Goal: Task Accomplishment & Management: Manage account settings

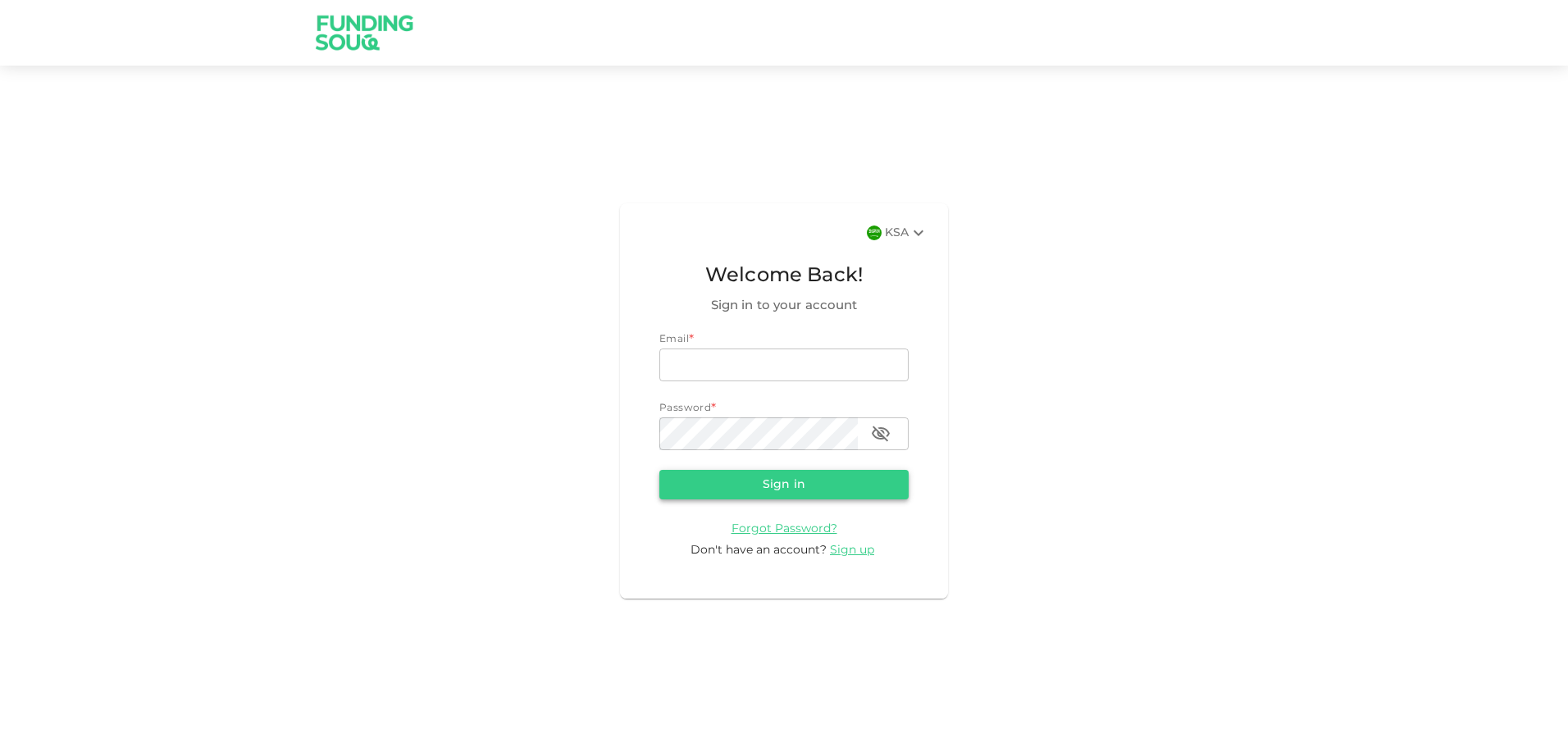
type input "[EMAIL_ADDRESS][DOMAIN_NAME]"
click at [822, 475] on button "Sign in" at bounding box center [784, 485] width 249 height 30
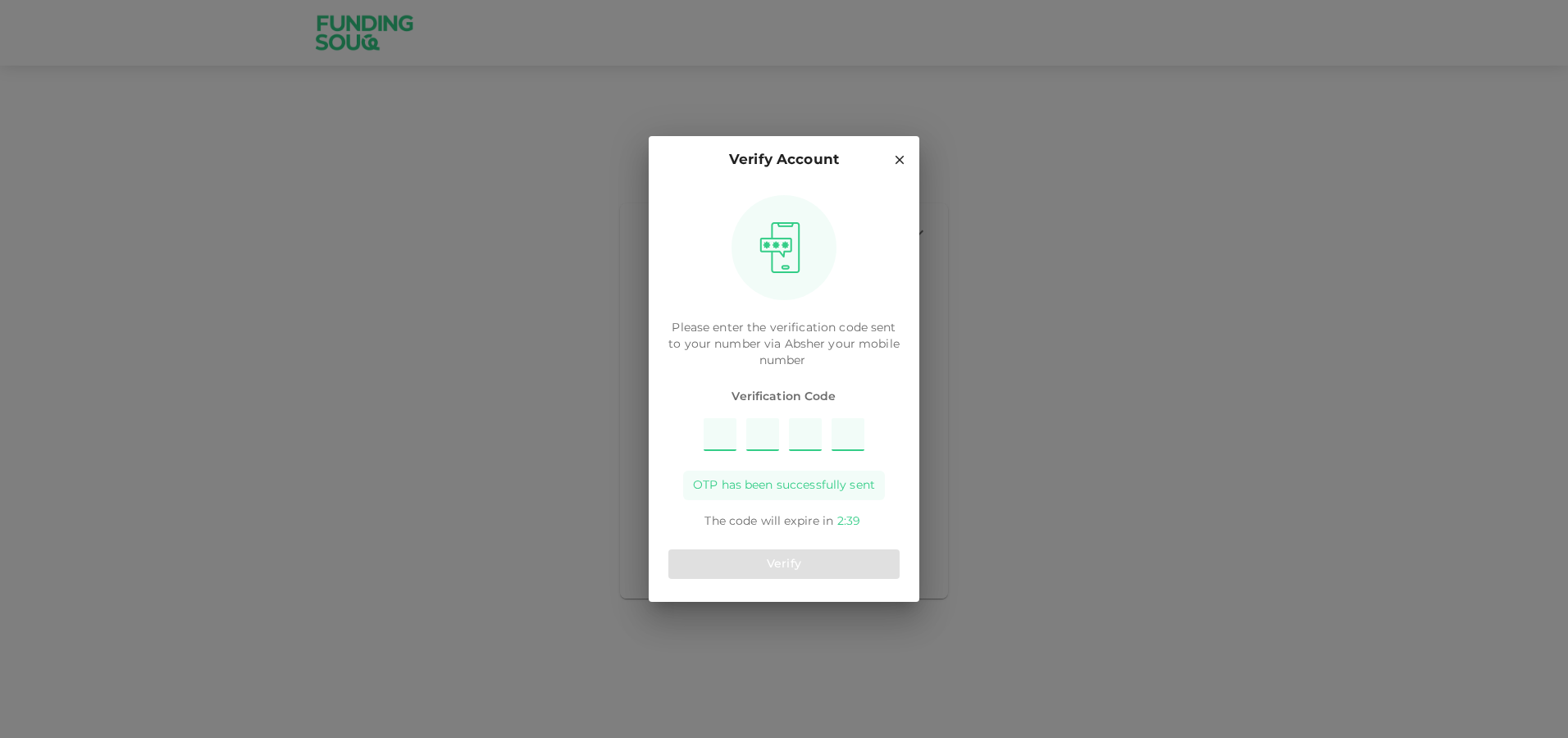
type input "8"
type input "9"
type input "7"
type input "2"
click at [796, 553] on button "Verify" at bounding box center [784, 564] width 231 height 30
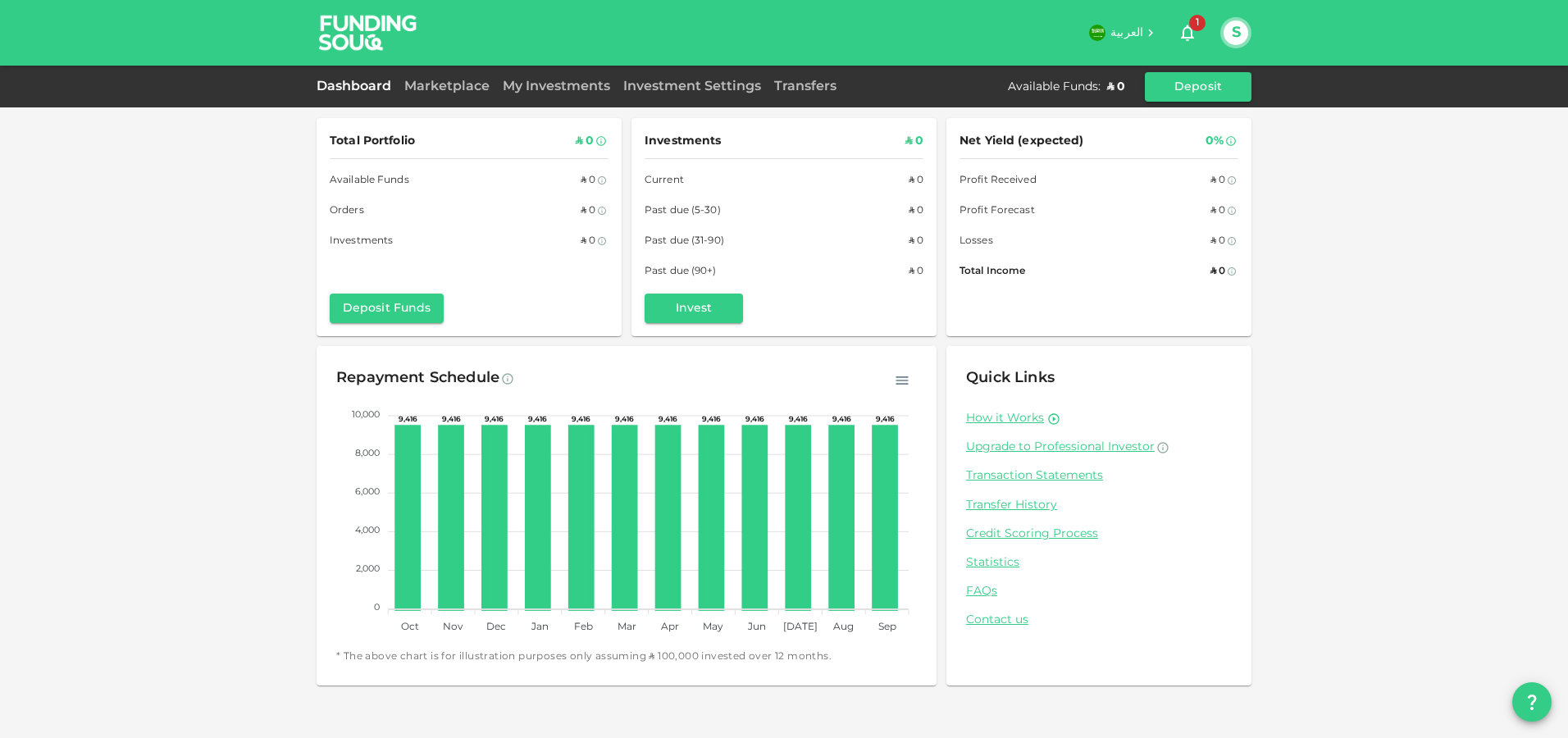
click at [1226, 34] on button "S" at bounding box center [1236, 33] width 25 height 25
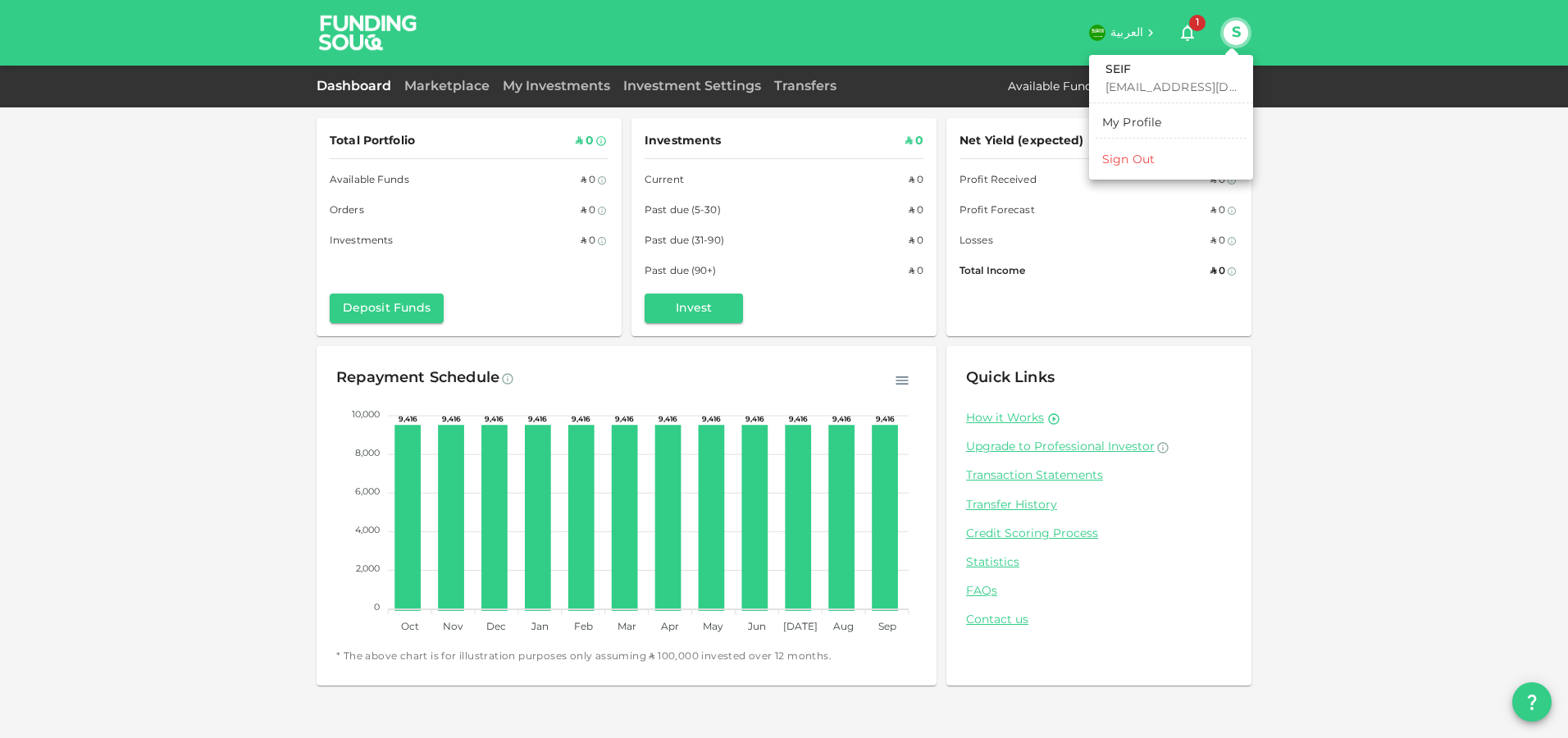
click at [1159, 123] on div "My Profile" at bounding box center [1132, 123] width 60 height 17
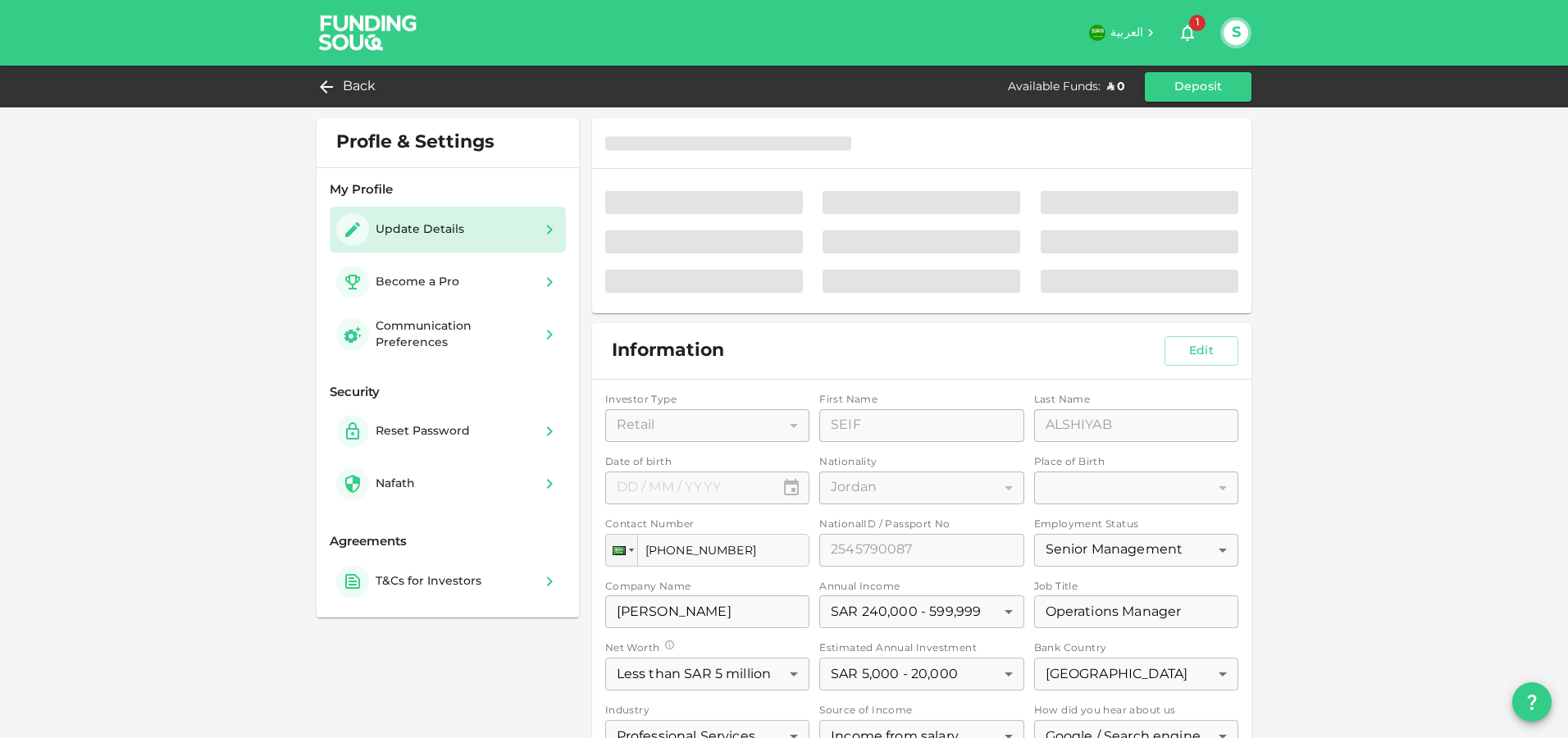
type input "⁦⁨[DATE]⁩⁩"
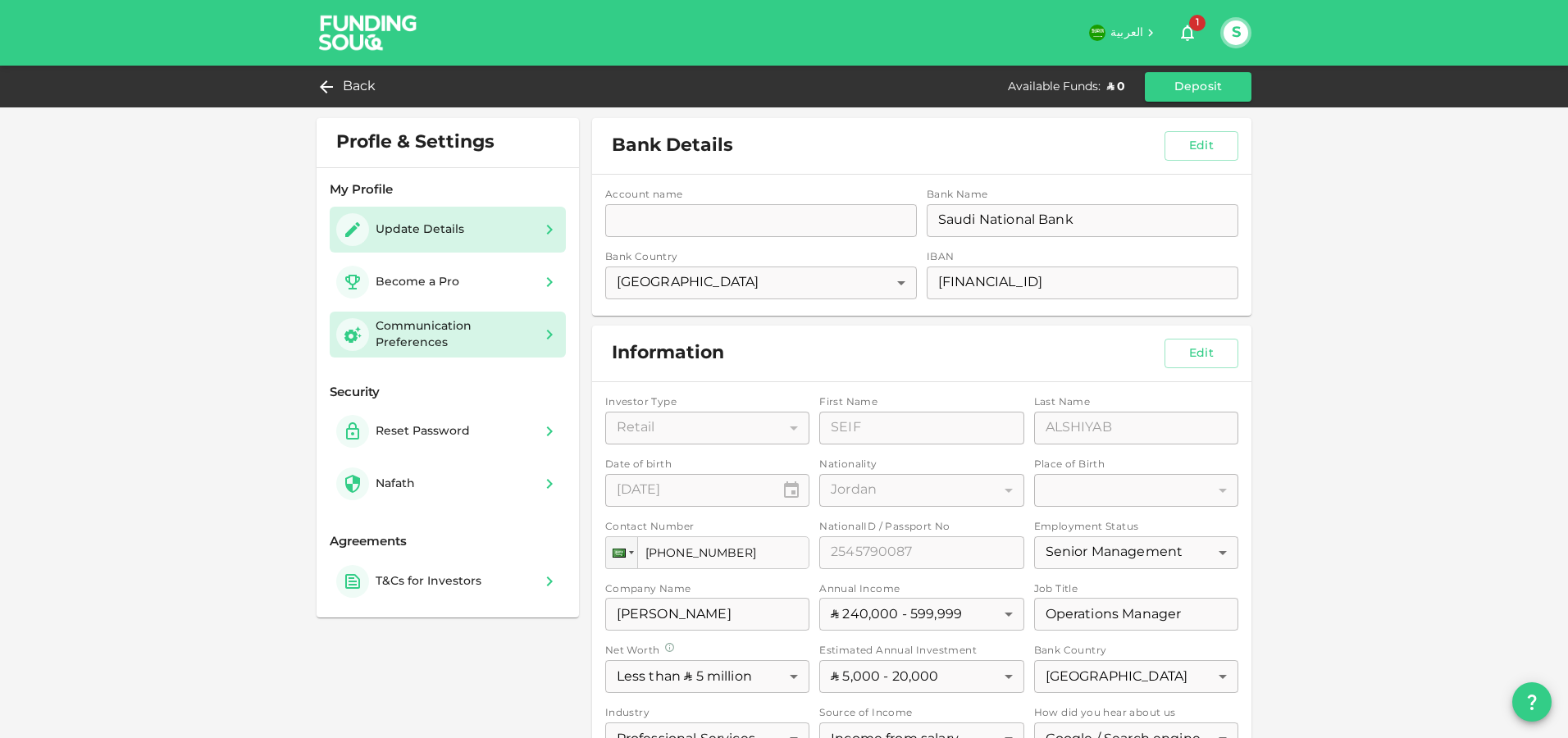
click at [552, 344] on icon at bounding box center [550, 335] width 20 height 20
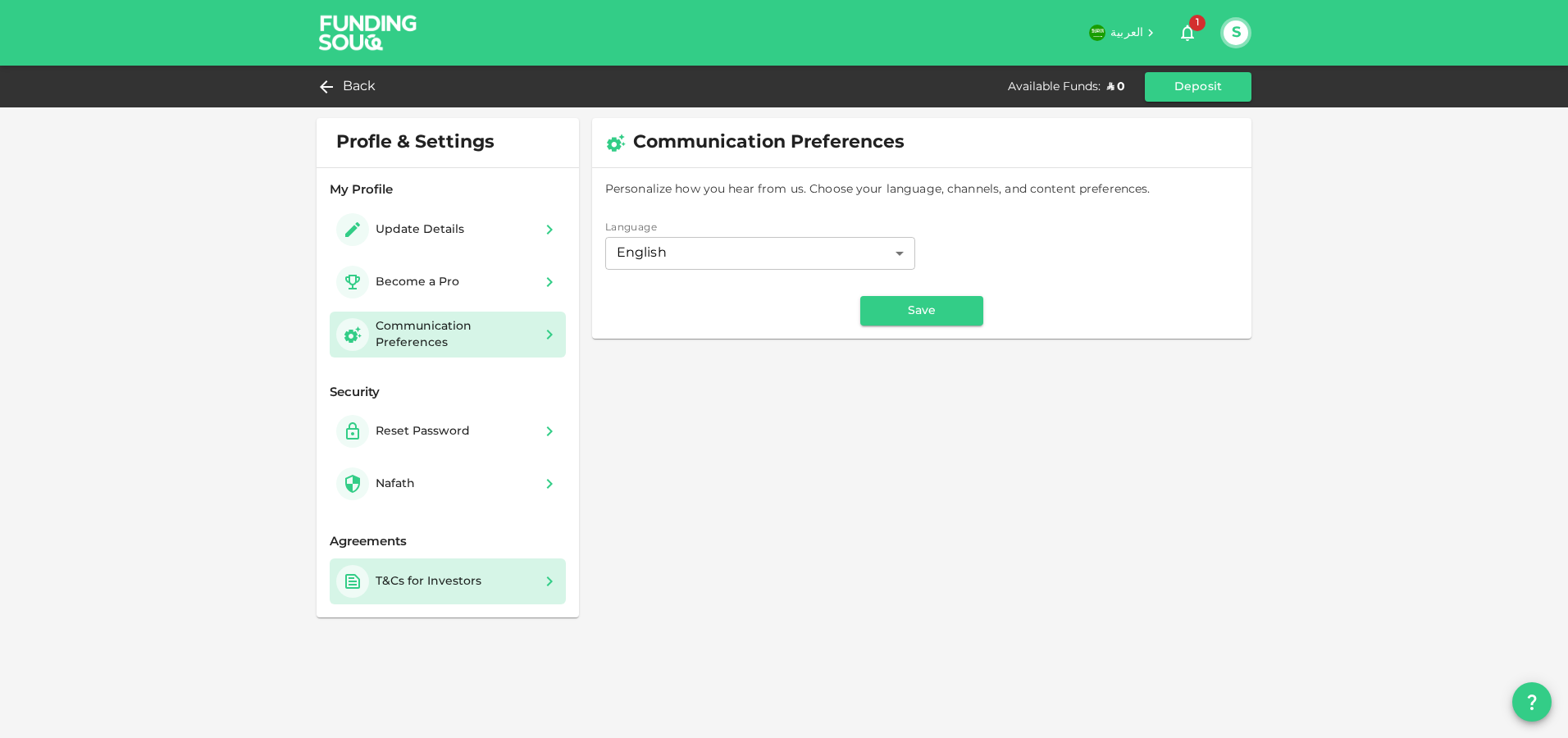
click at [512, 584] on div "T&Cs for Investors" at bounding box center [448, 580] width 223 height 32
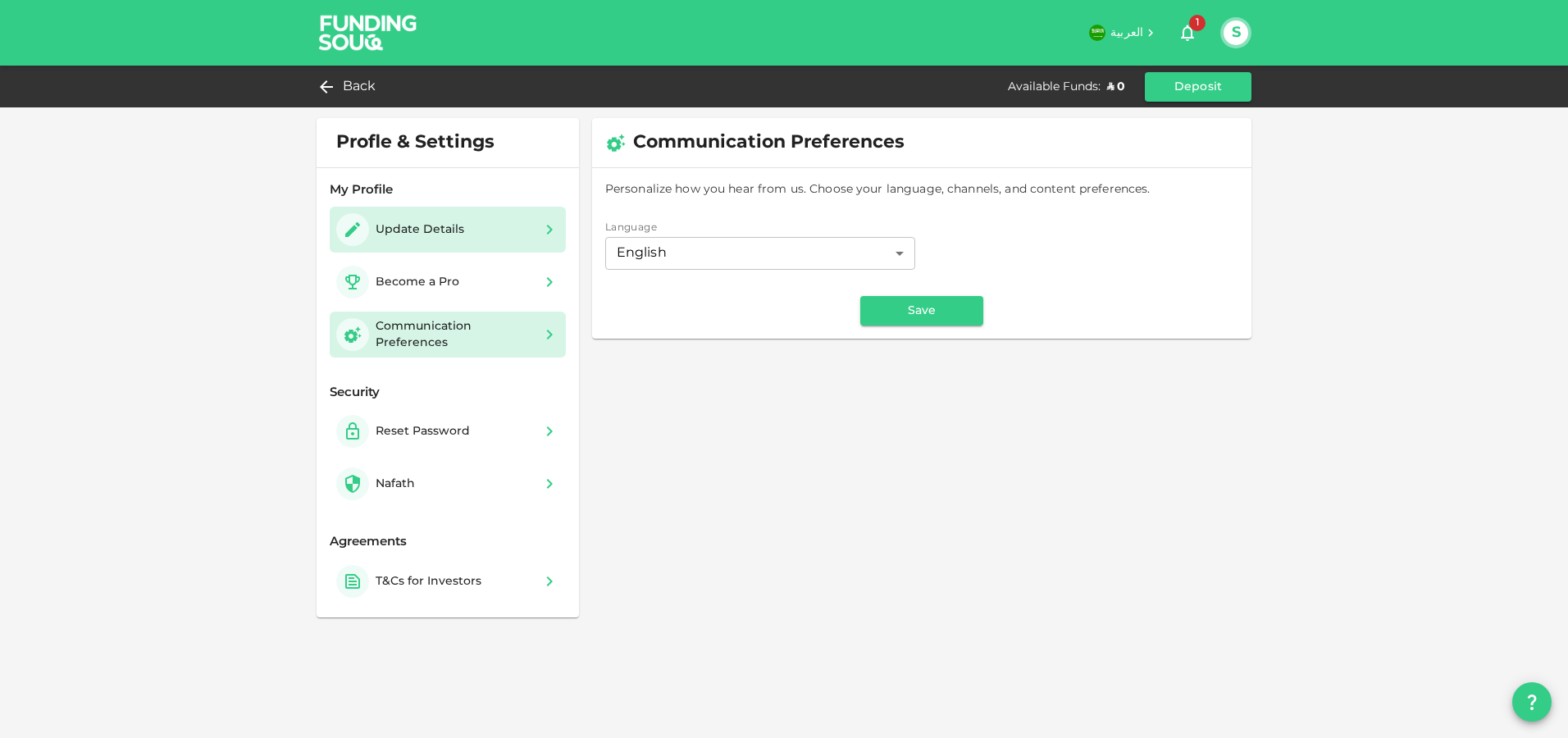
click at [470, 241] on div "Update Details" at bounding box center [448, 229] width 223 height 32
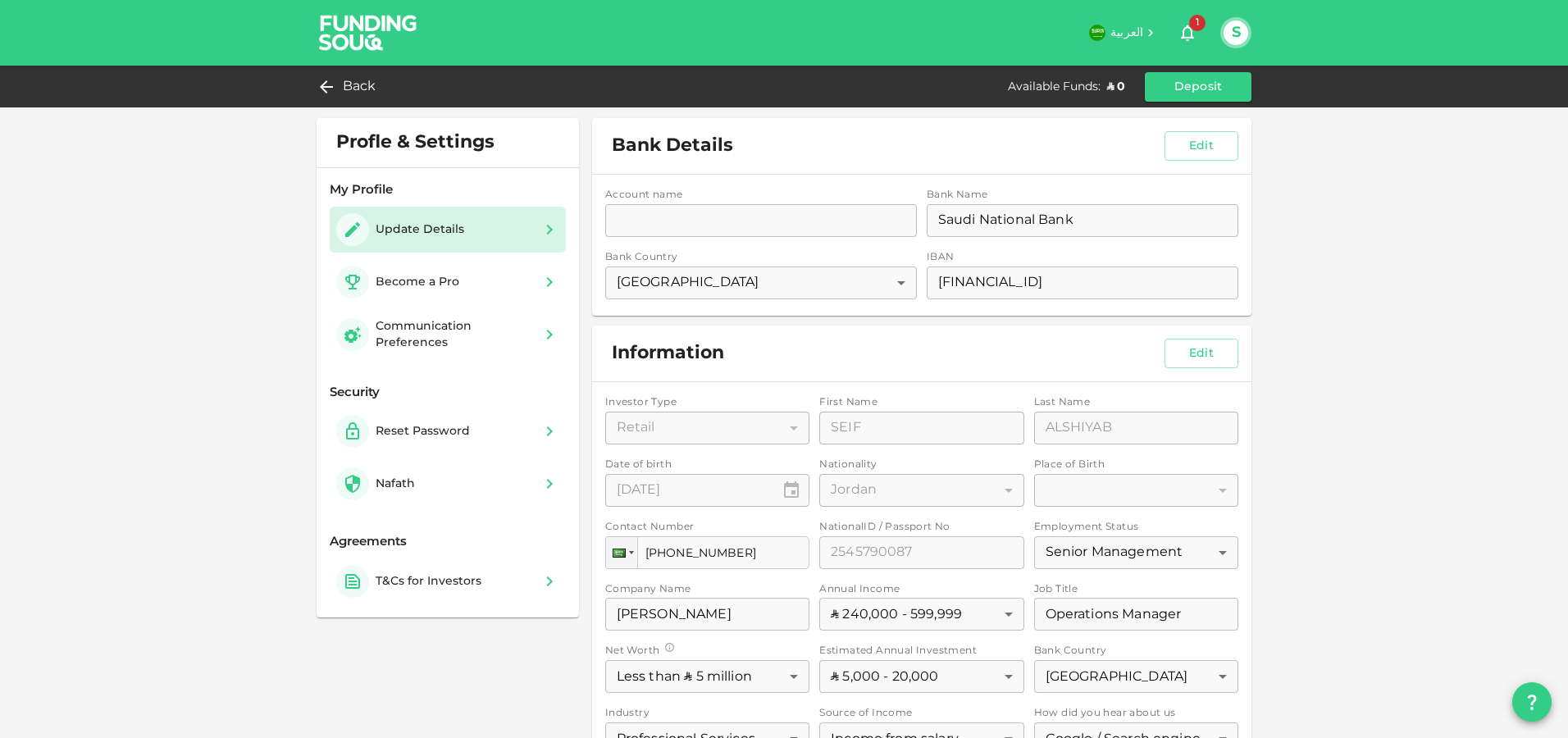
scroll to position [174, 0]
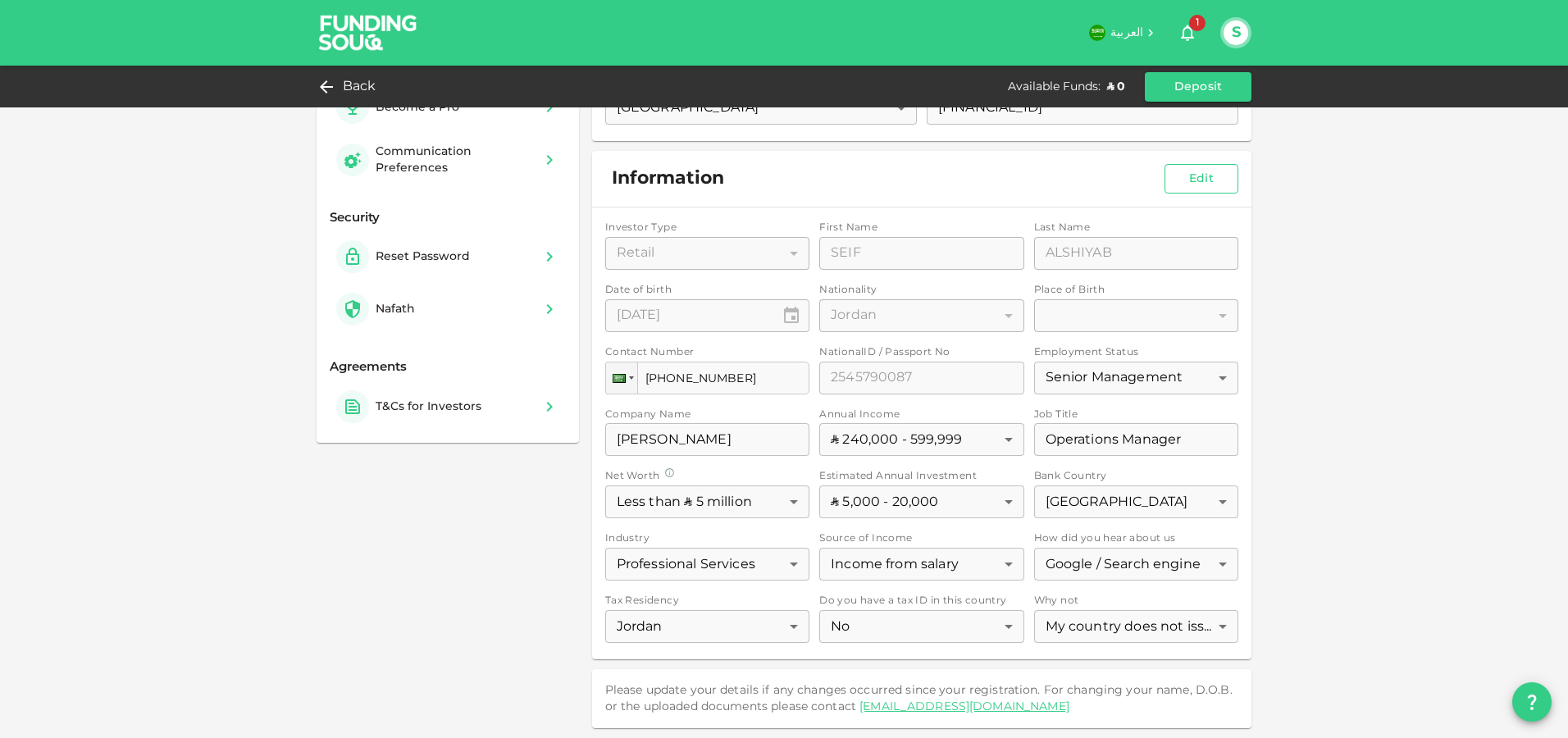
click at [1193, 176] on button "Edit" at bounding box center [1201, 178] width 74 height 30
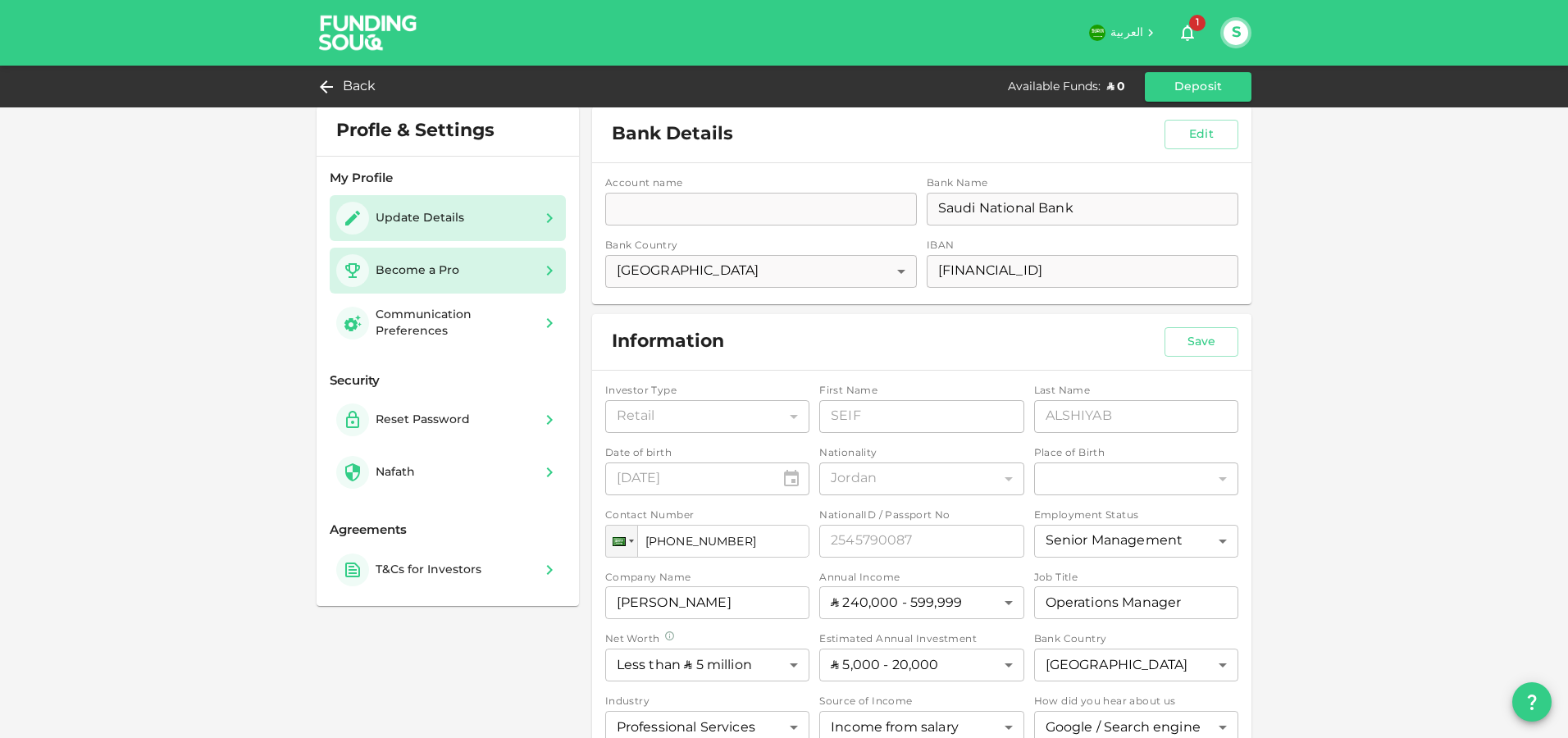
scroll to position [0, 0]
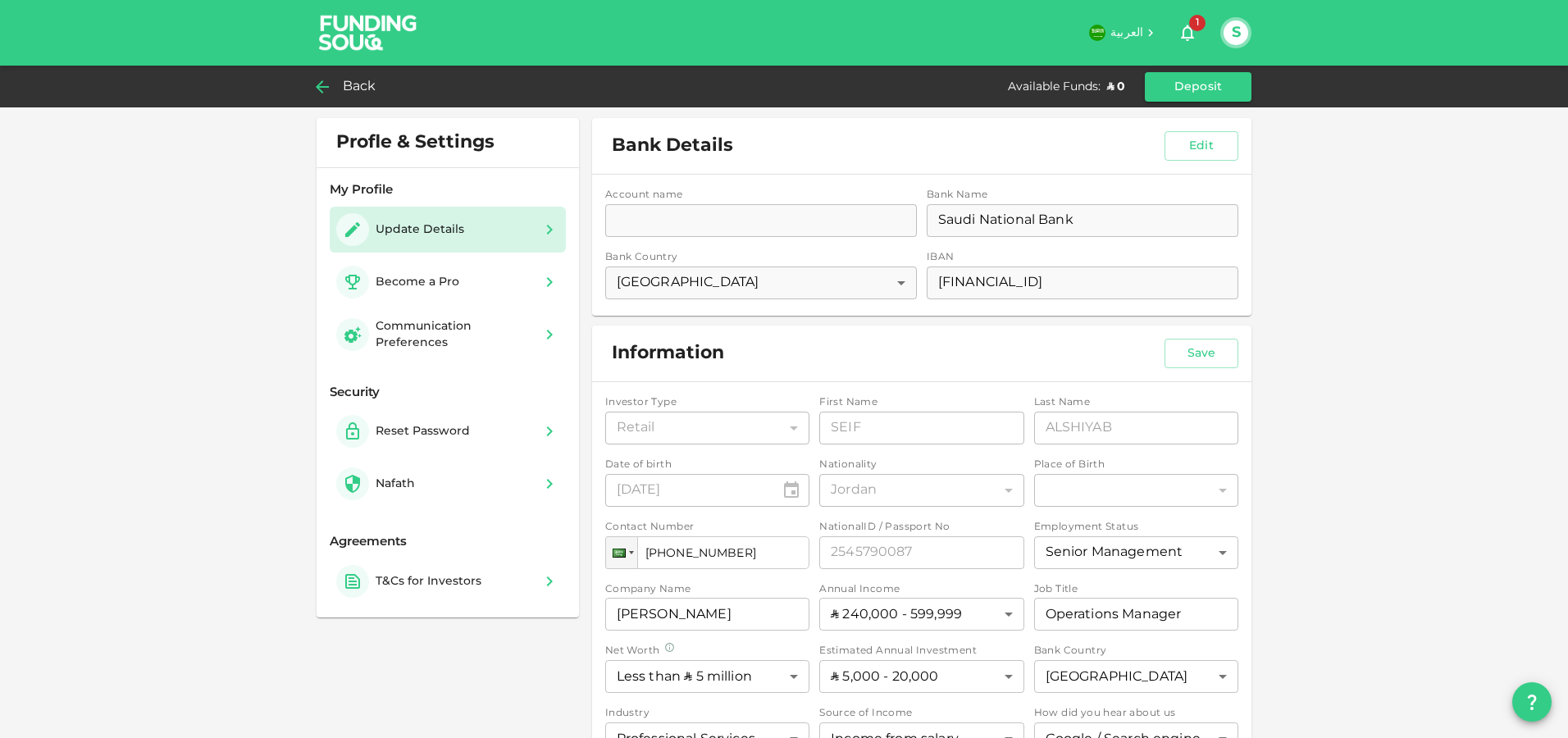
click at [357, 81] on span "Back" at bounding box center [360, 87] width 33 height 23
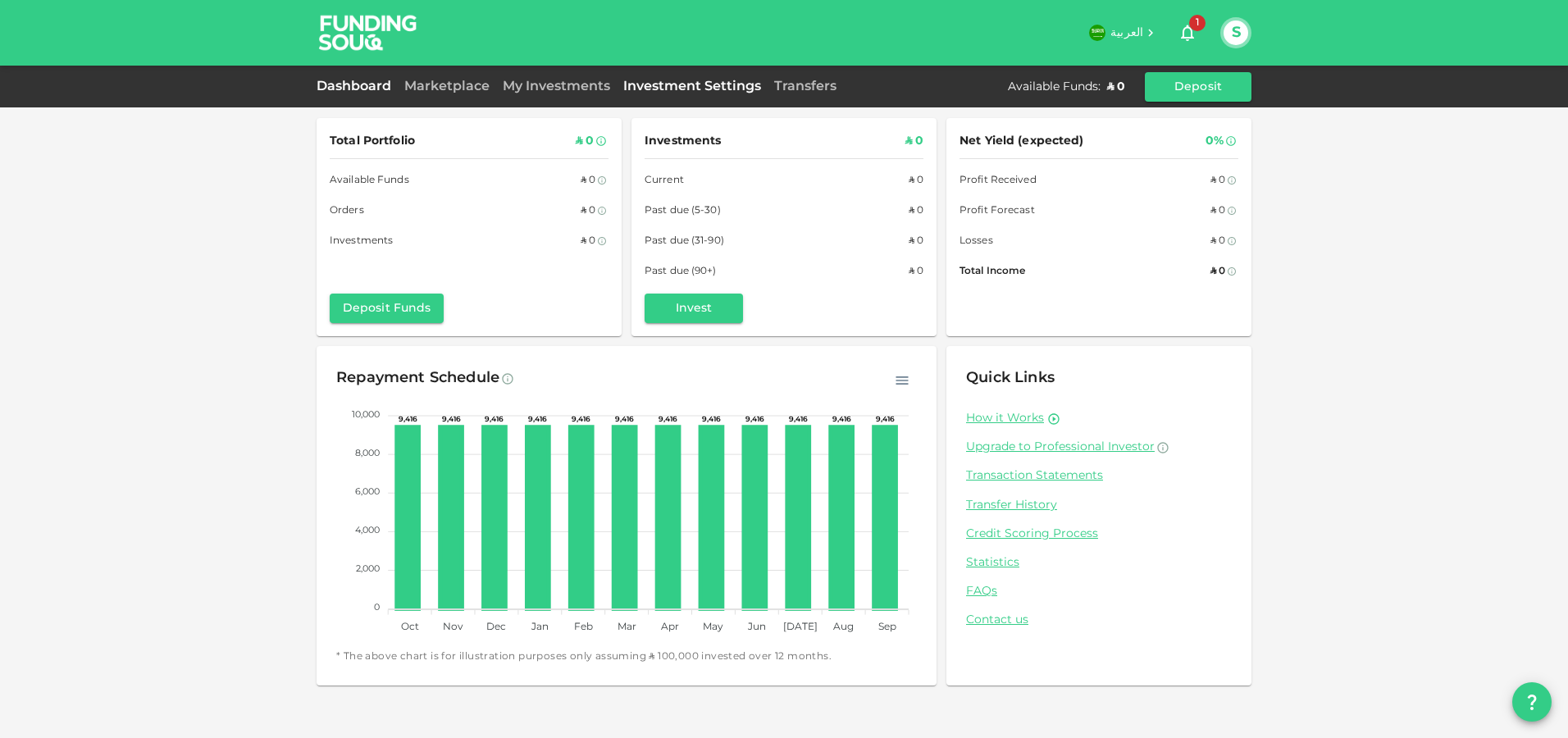
click at [684, 90] on link "Investment Settings" at bounding box center [693, 86] width 151 height 12
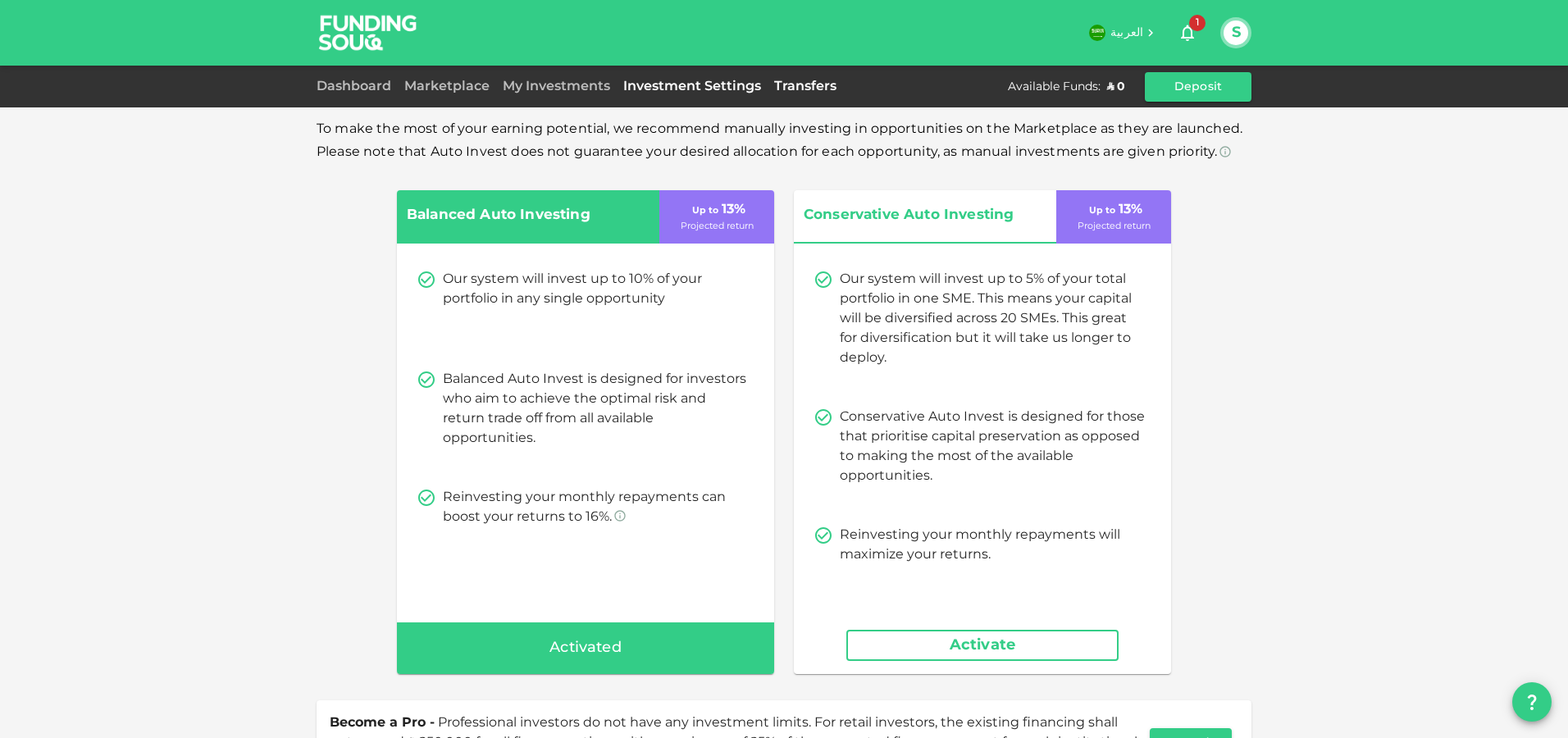
click at [824, 86] on link "Transfers" at bounding box center [805, 86] width 76 height 12
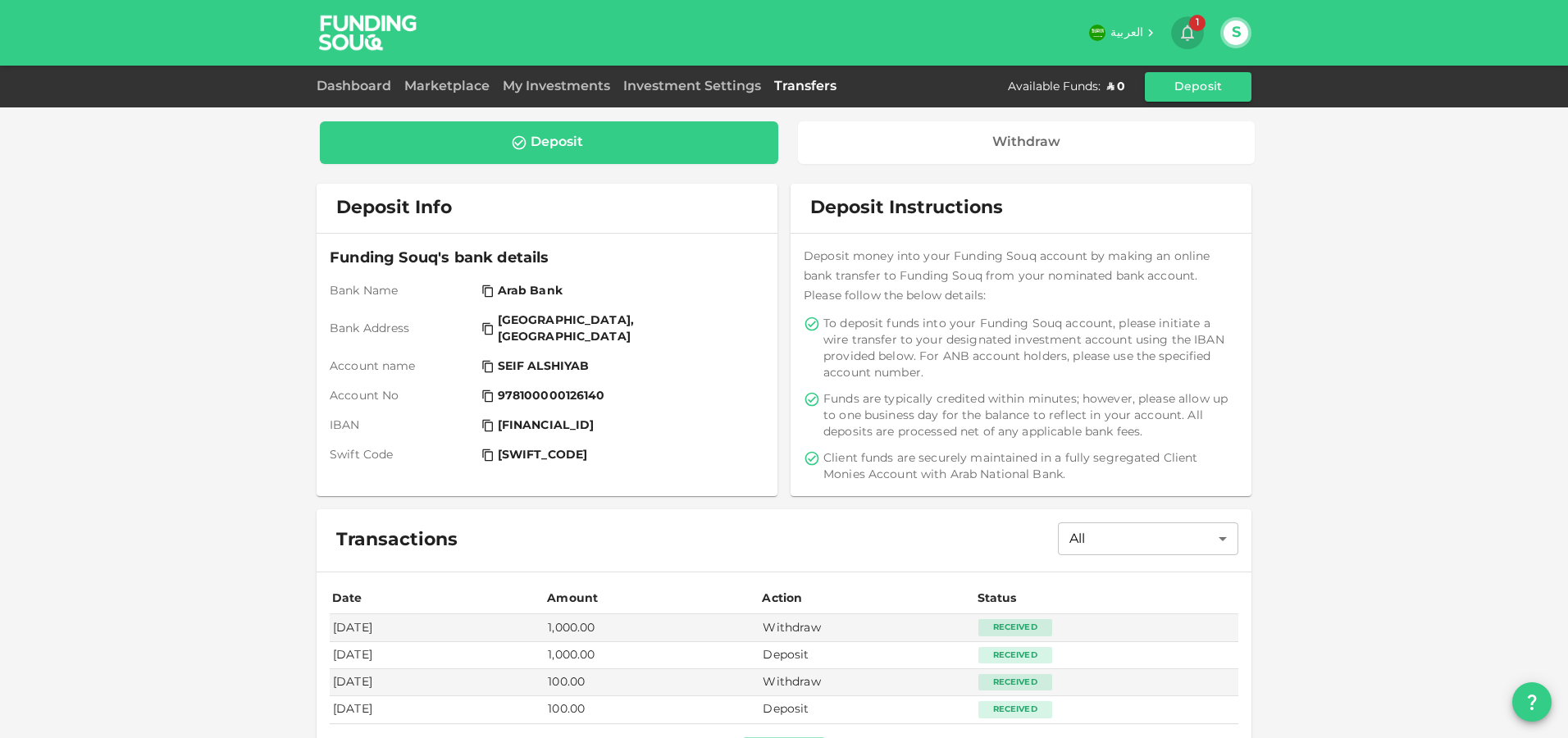
click at [1188, 32] on icon "button" at bounding box center [1188, 33] width 20 height 20
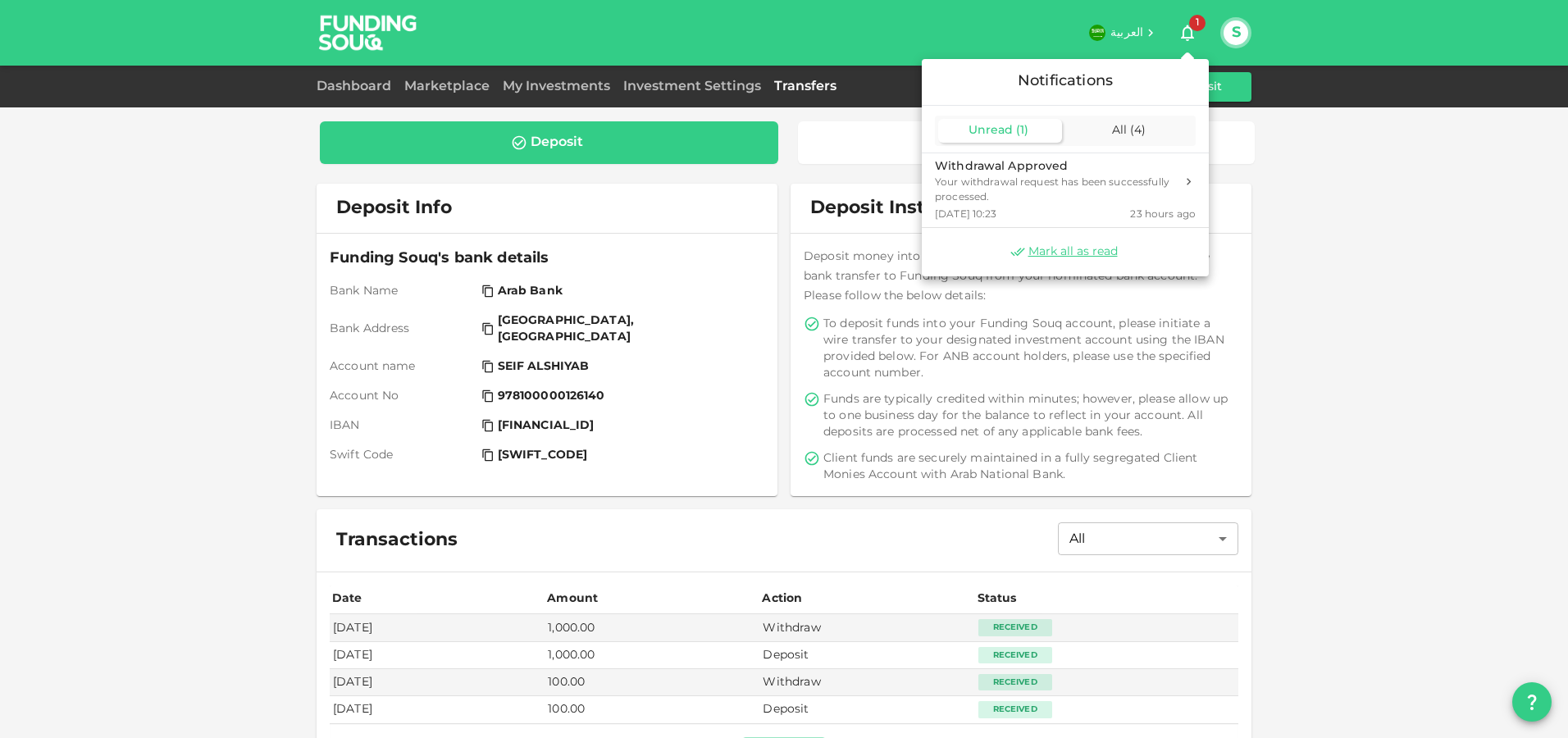
click at [1154, 32] on div at bounding box center [784, 369] width 1568 height 738
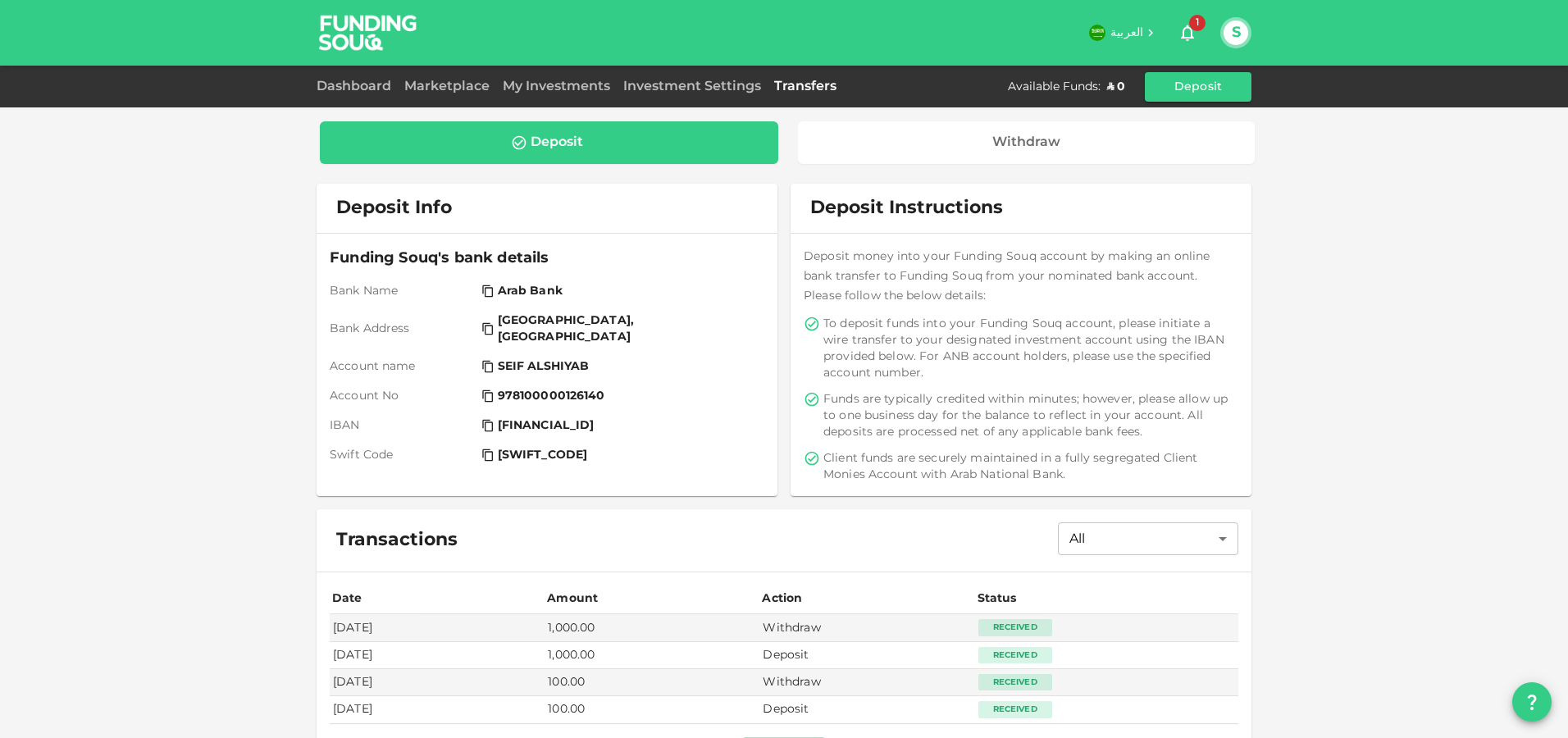
click at [1154, 32] on icon at bounding box center [1150, 33] width 15 height 15
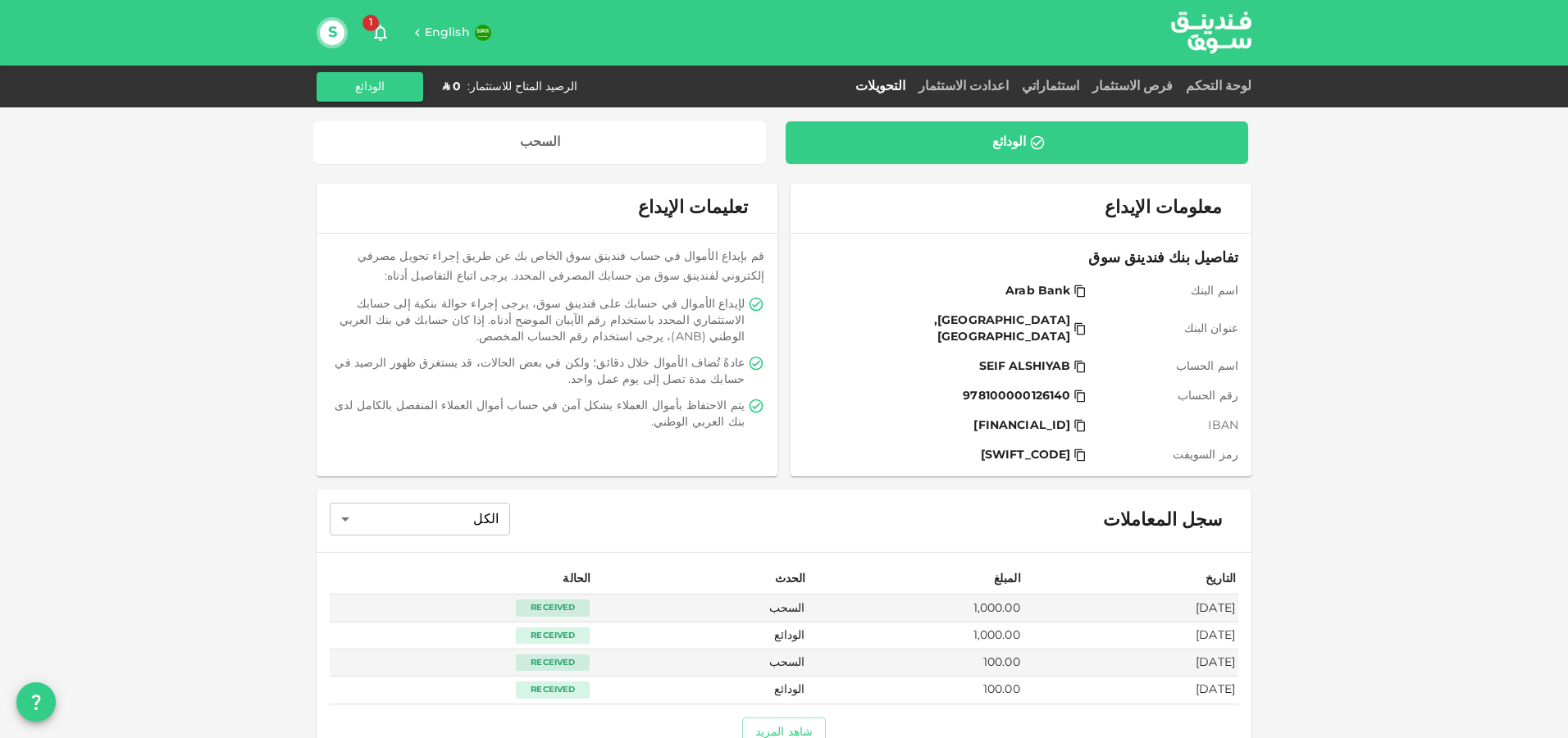
click at [336, 32] on button "S" at bounding box center [332, 33] width 25 height 25
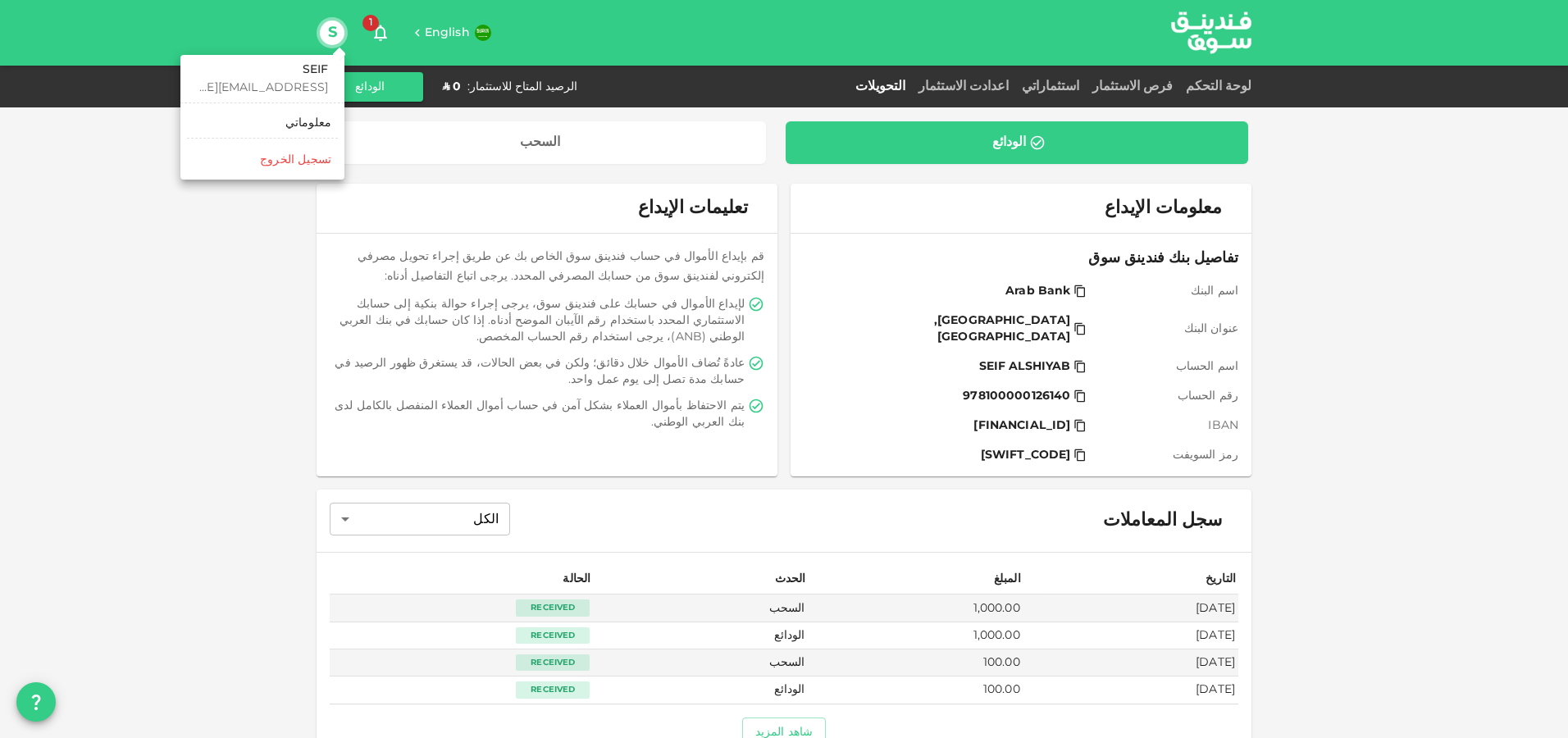
click at [318, 82] on p "[EMAIL_ADDRESS][DOMAIN_NAME]" at bounding box center [262, 88] width 131 height 17
click at [318, 117] on div "معلوماتي" at bounding box center [308, 123] width 46 height 17
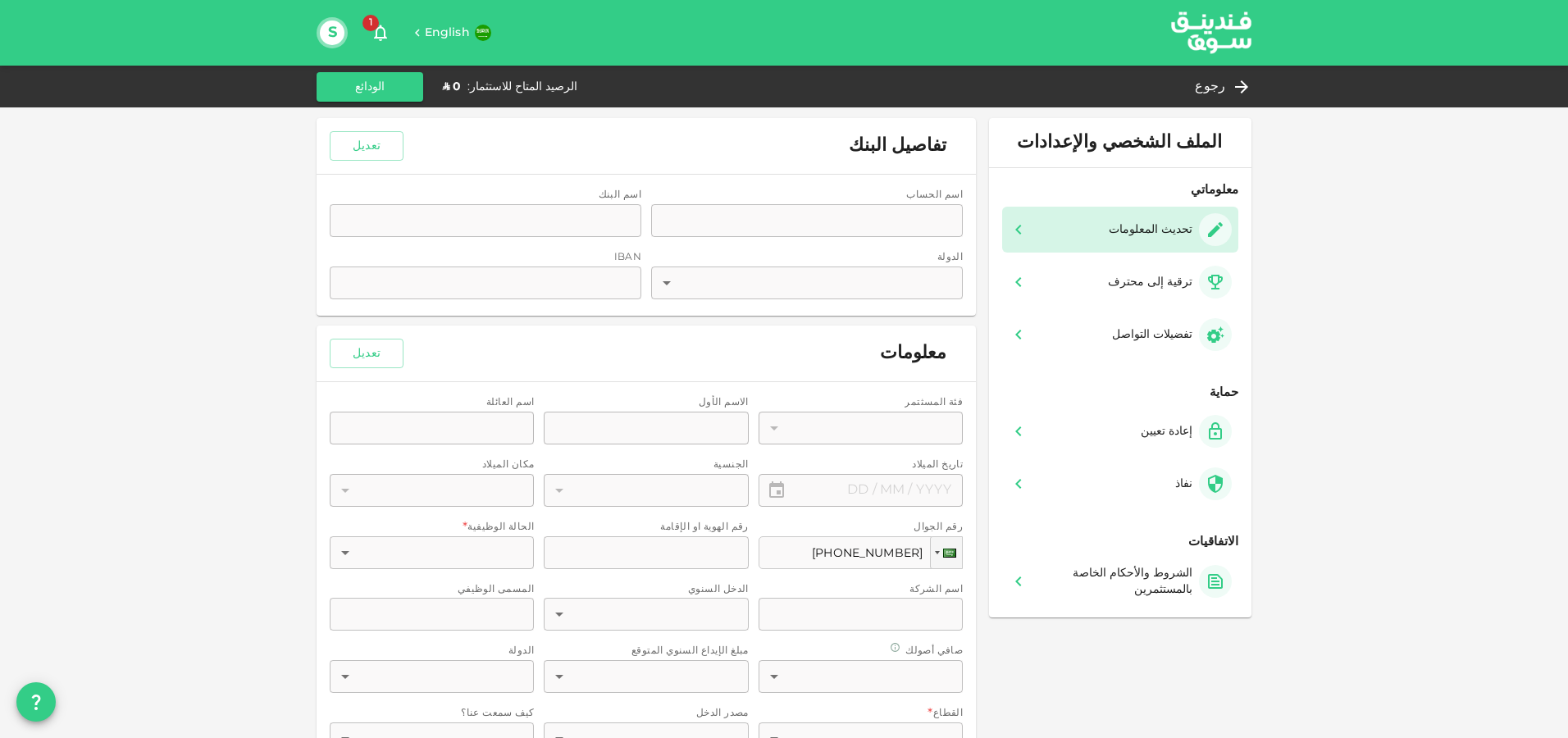
type input "1"
type input "SEIF"
type input "ALSHIYAB"
type input "98"
type input "2545790087"
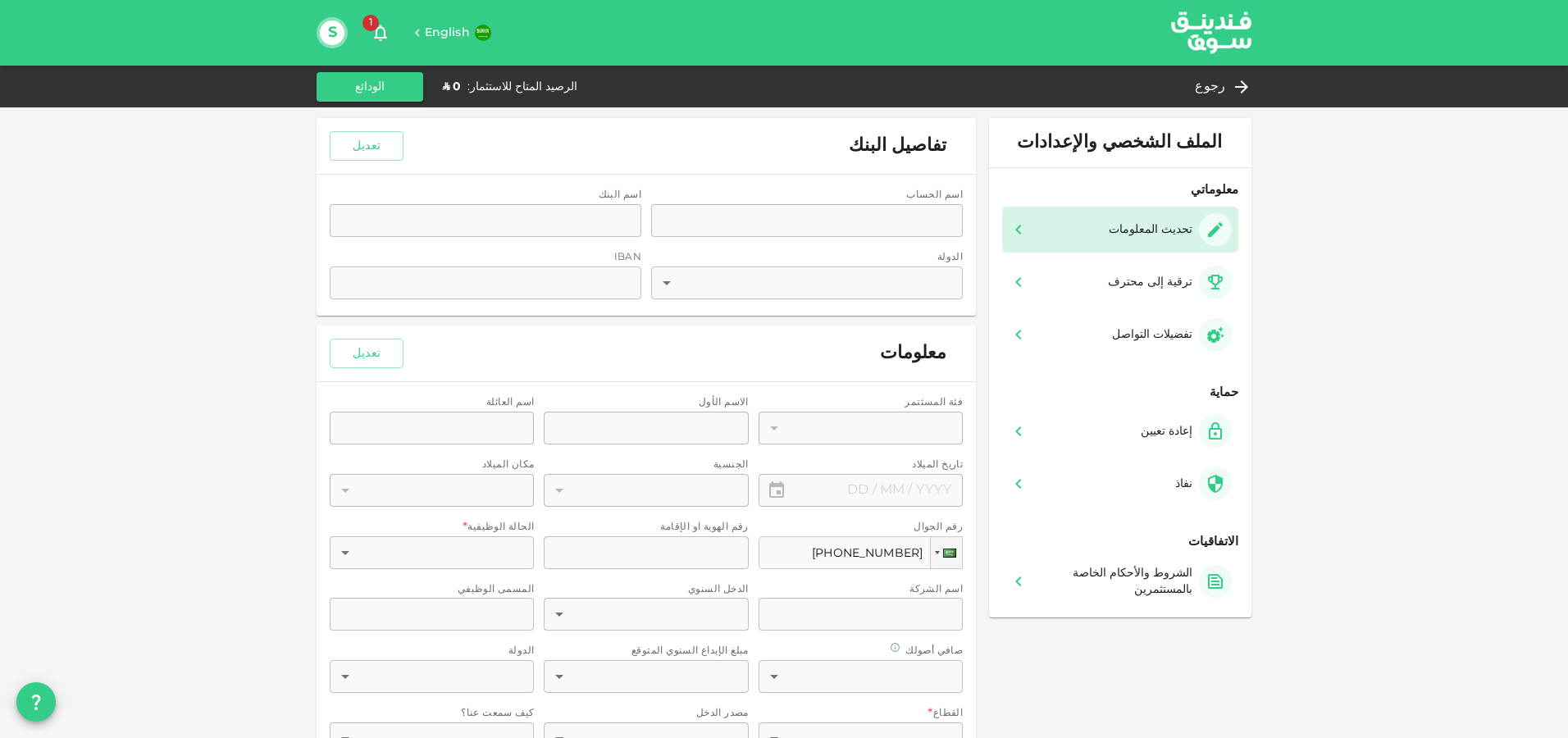
type input "4"
type input "[PERSON_NAME]"
type input "4"
type input "Operations Manager"
type input "1"
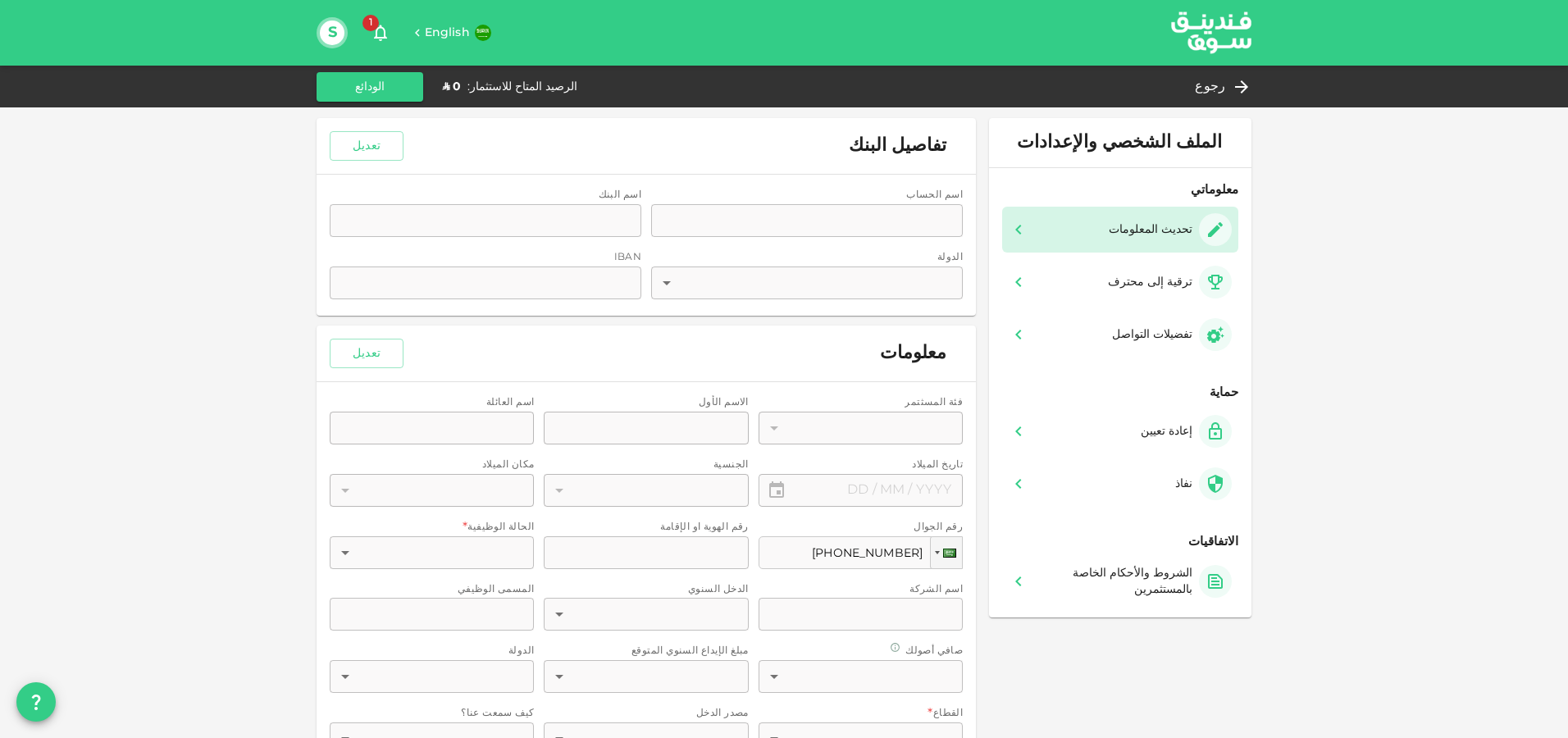
type input "2"
type input "1"
type input "7"
type input "1"
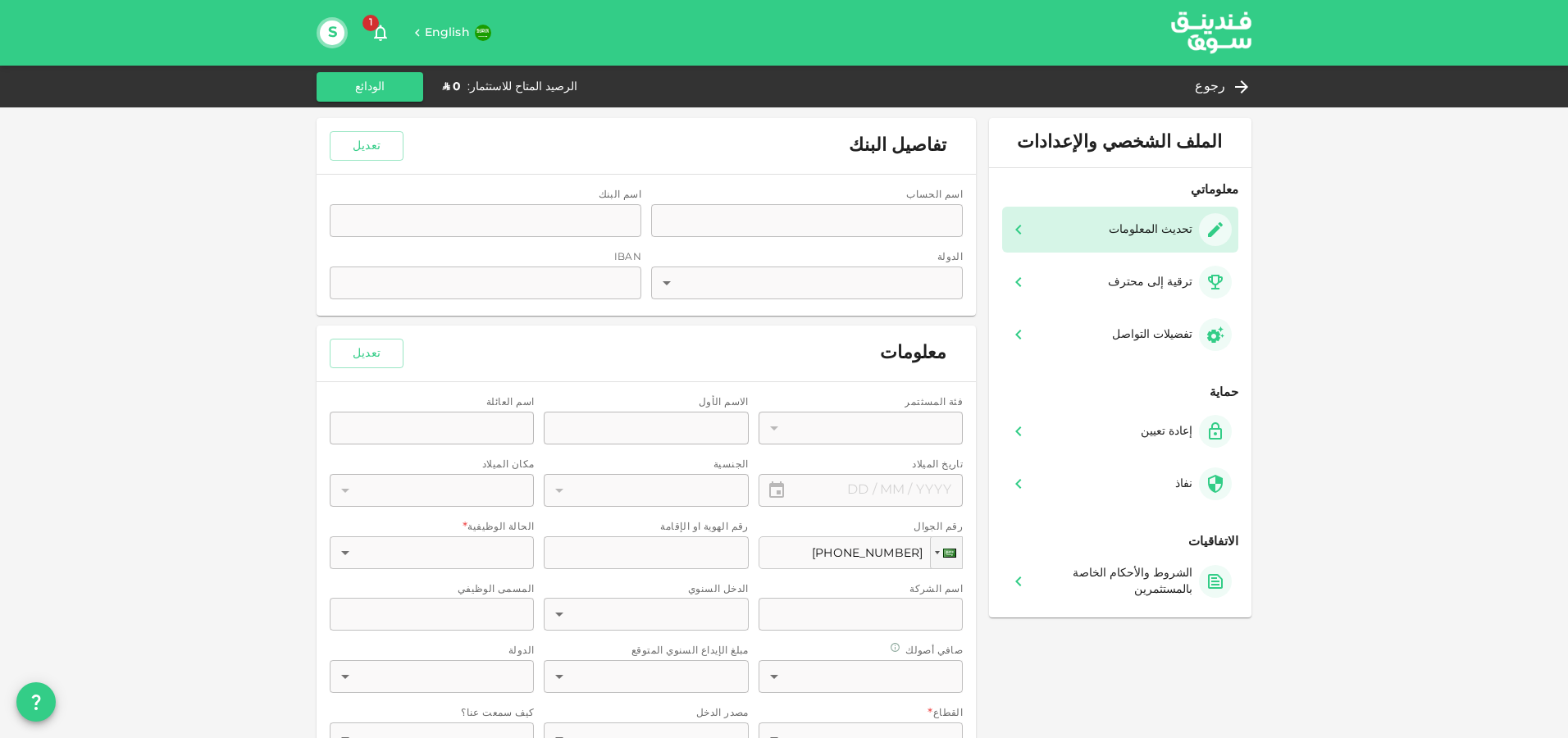
type input "98"
type input "false"
type input "⁦⁨[DATE]⁩⁩"
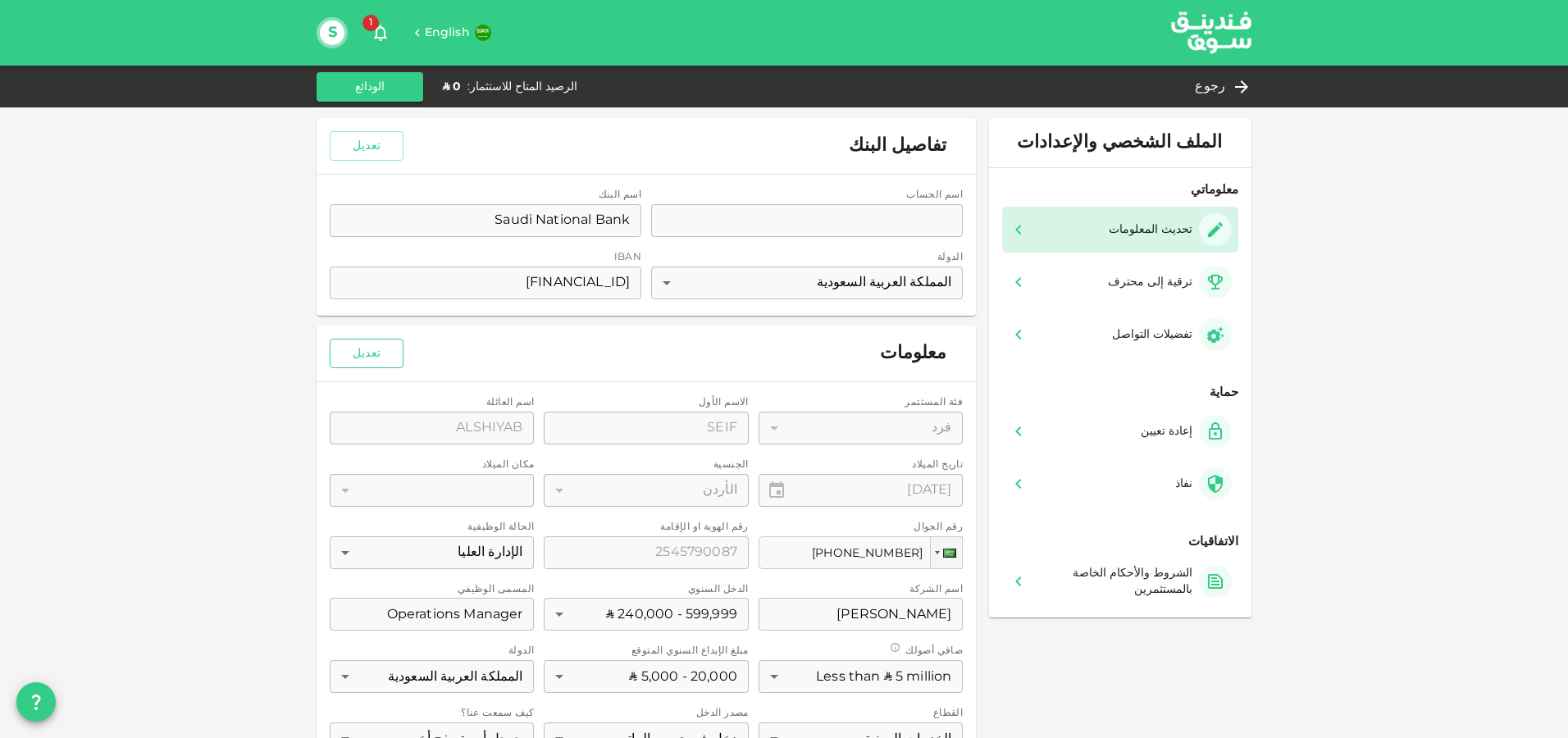
click at [404, 359] on button "تعديل" at bounding box center [366, 354] width 74 height 30
click at [845, 551] on input "[PHONE_NUMBER]" at bounding box center [860, 552] width 204 height 32
click at [921, 557] on input "[PHONE_NUMBER]" at bounding box center [860, 552] width 204 height 32
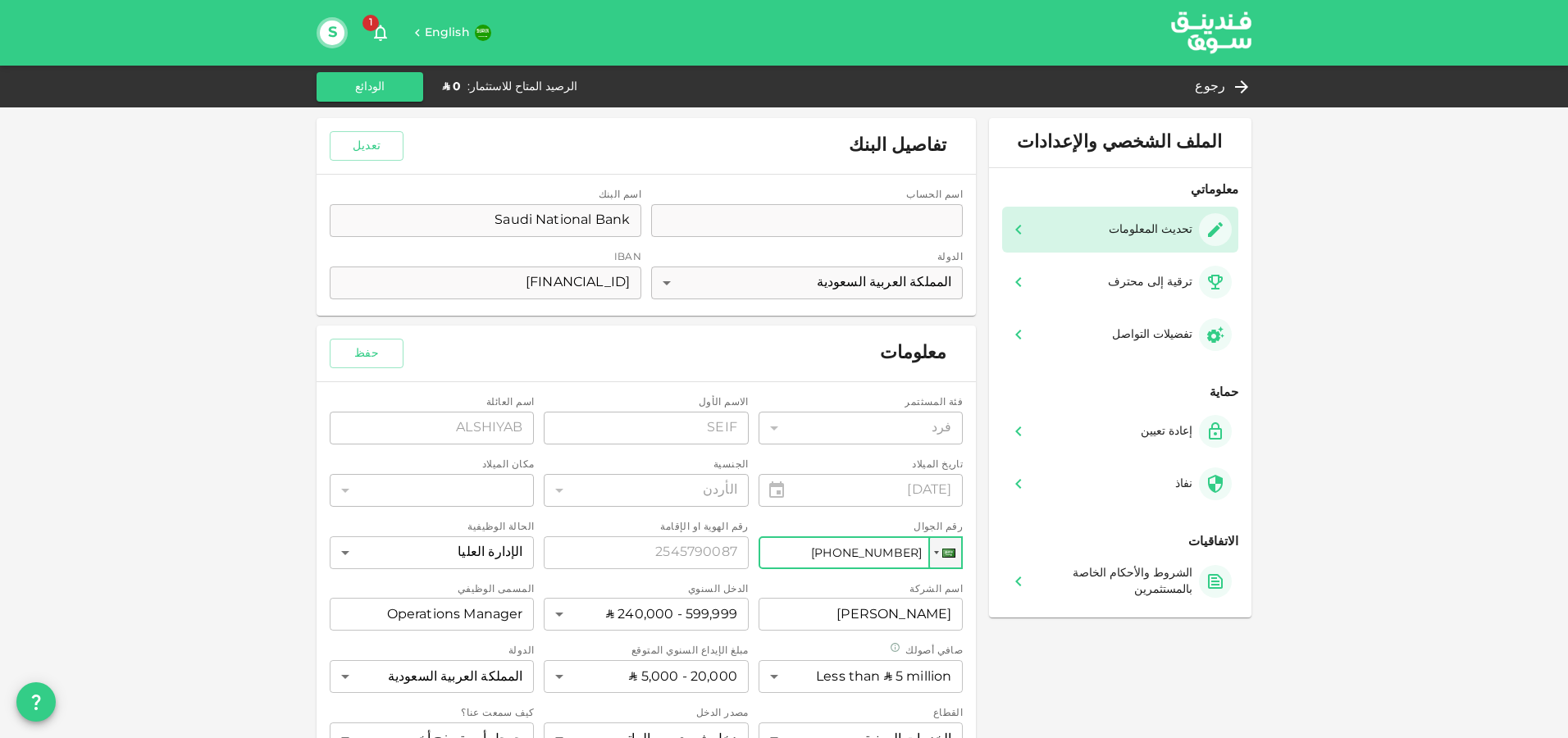
click at [921, 557] on input "[PHONE_NUMBER]" at bounding box center [860, 552] width 204 height 32
type input "[PHONE_NUMBER]"
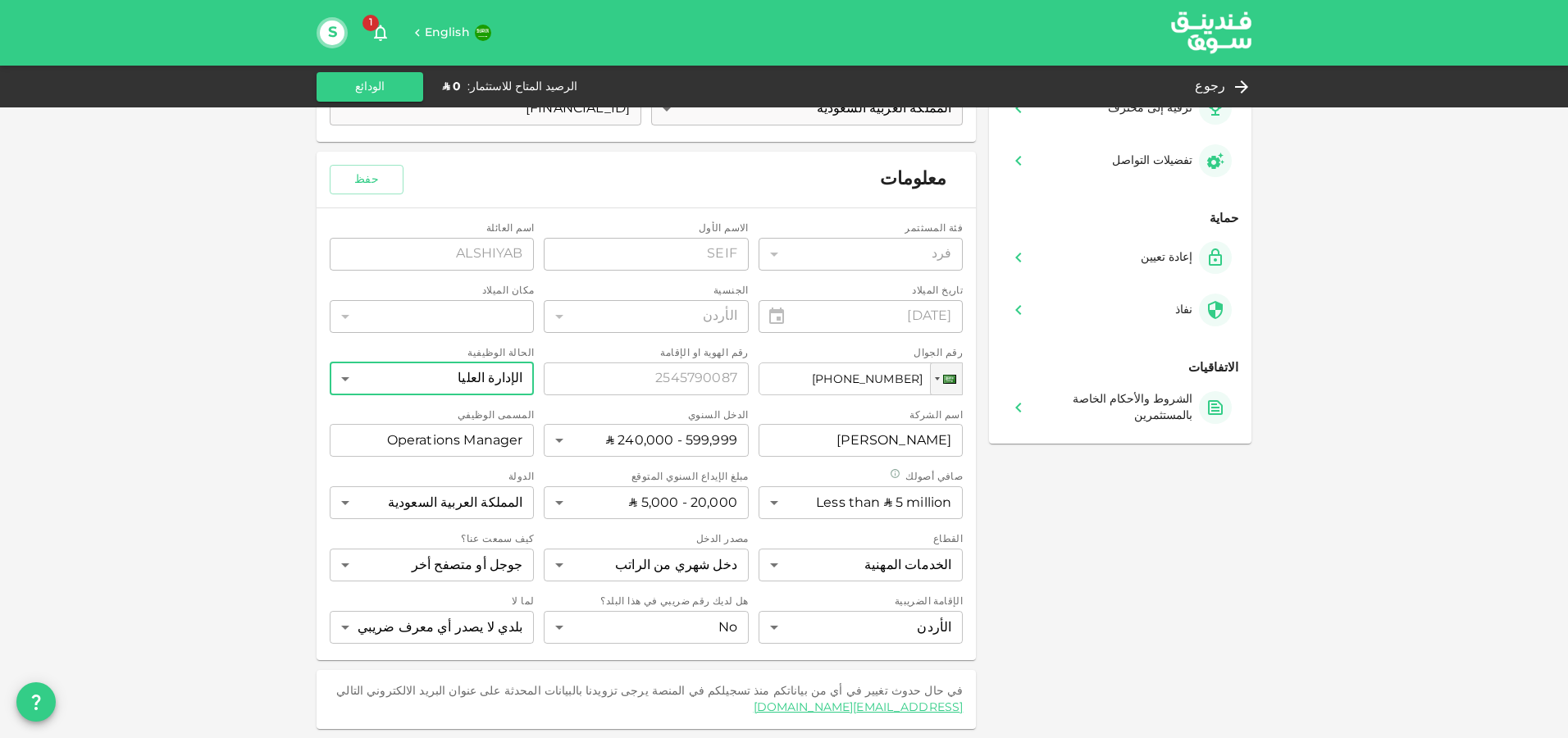
scroll to position [174, 0]
drag, startPoint x: 785, startPoint y: 706, endPoint x: 968, endPoint y: 706, distance: 183.0
click at [963, 706] on div "في حال حدوث تغيير في أي من بياناتكم منذ تسجيلكم في المنصة يرجى تزويدنا بالبيانا…" at bounding box center [646, 698] width 633 height 32
copy link "[EMAIL_ADDRESS][DOMAIN_NAME]"
click at [370, 34] on icon "button" at bounding box center [380, 33] width 20 height 20
